Goal: Transaction & Acquisition: Purchase product/service

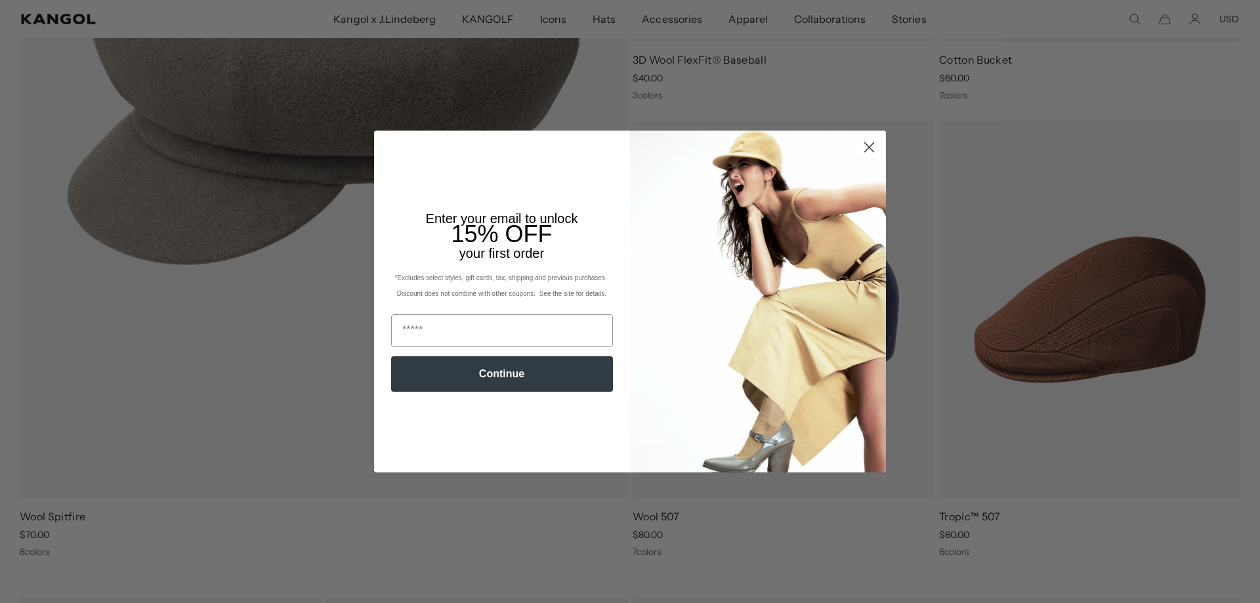
click at [864, 146] on circle "Close dialog" at bounding box center [870, 148] width 22 height 22
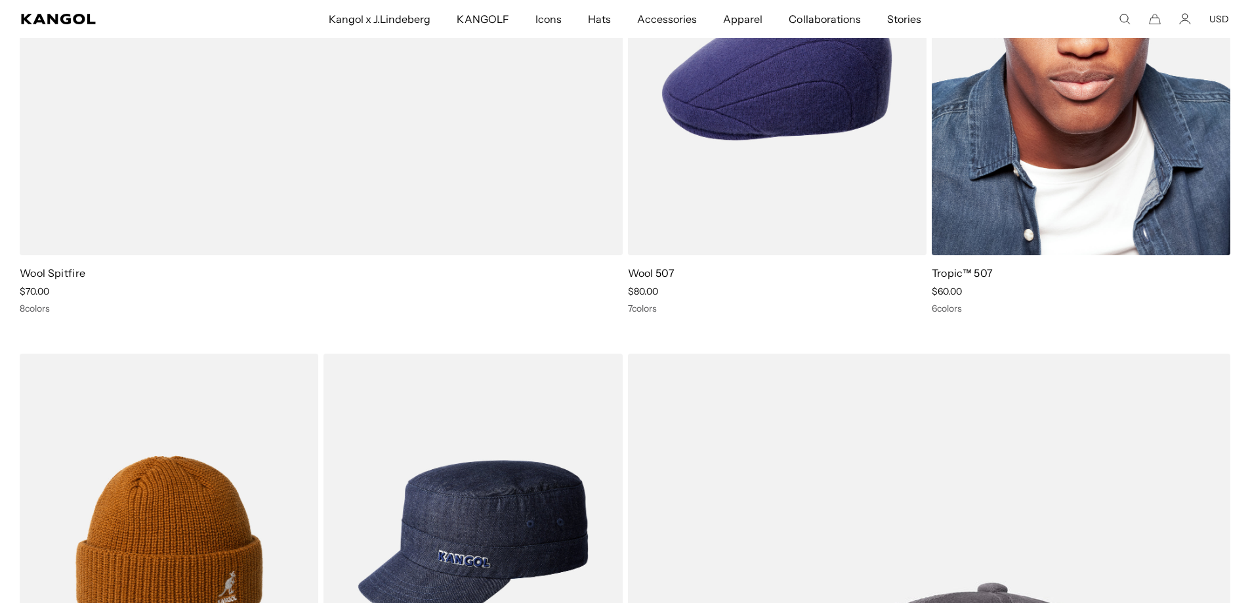
click at [1079, 185] on img at bounding box center [1081, 68] width 299 height 375
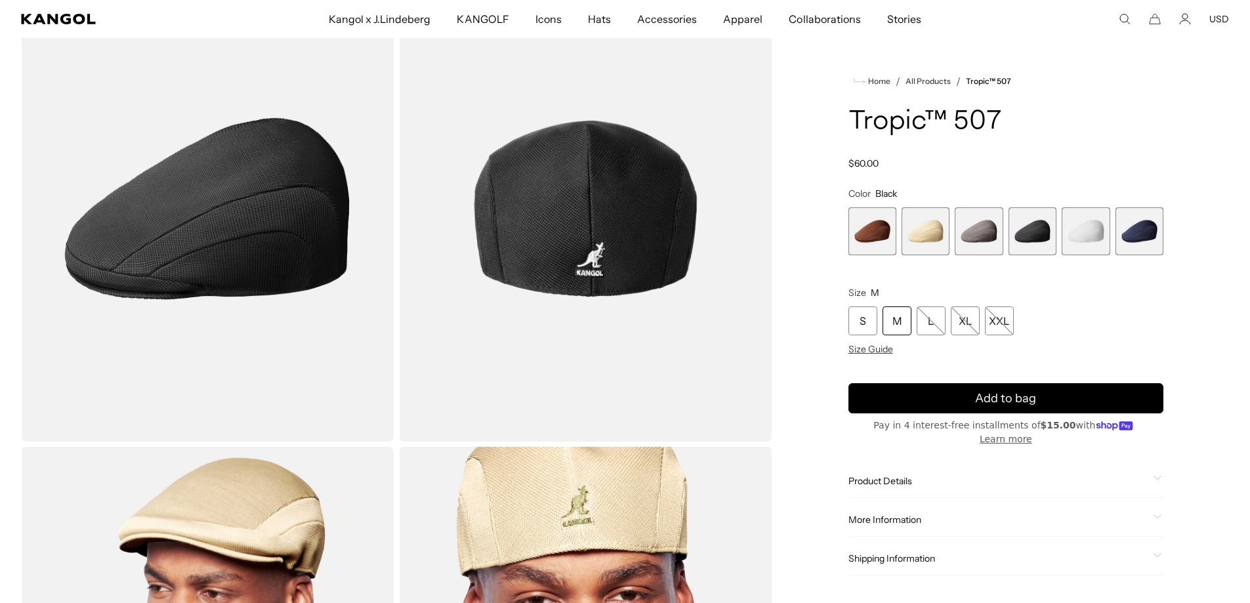
click at [861, 465] on div "Product Details Add style and dress up any casual or formal wardrobe with the m…" at bounding box center [1006, 481] width 315 height 33
drag, startPoint x: 866, startPoint y: 461, endPoint x: 866, endPoint y: 471, distance: 9.2
click at [866, 475] on span "Product Details" at bounding box center [998, 481] width 299 height 12
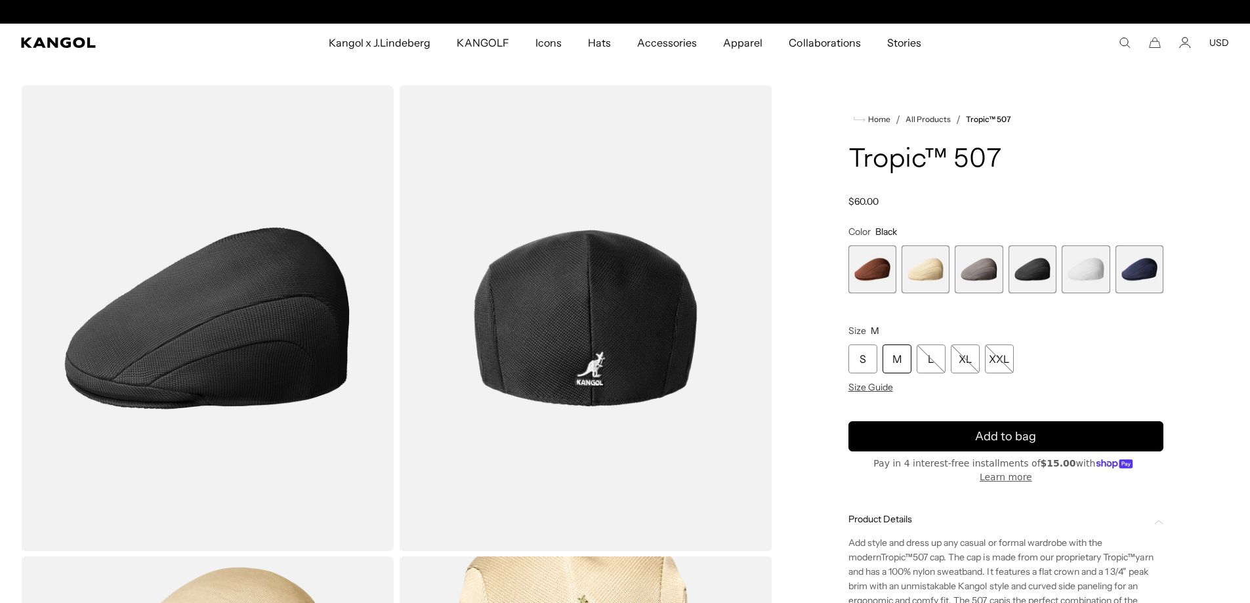
scroll to position [0, 270]
